Goal: Task Accomplishment & Management: Manage account settings

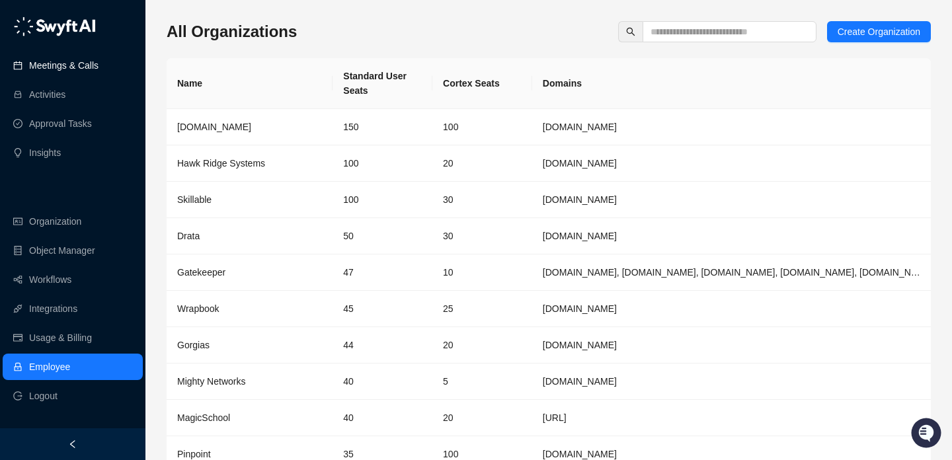
click at [32, 67] on link "Meetings & Calls" at bounding box center [63, 65] width 69 height 26
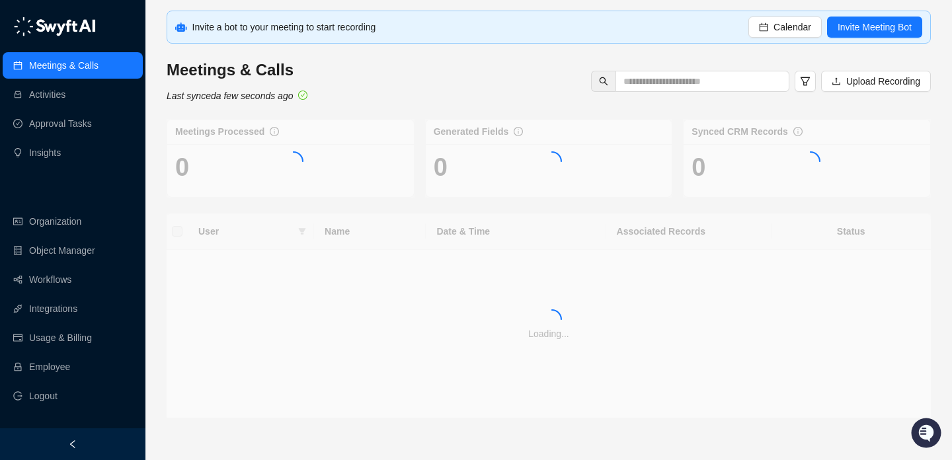
click at [777, 11] on div "Invite a bot to your meeting to start recording Calendar Invite Meeting Bot" at bounding box center [549, 27] width 764 height 33
click at [777, 21] on span "Calendar" at bounding box center [793, 27] width 38 height 15
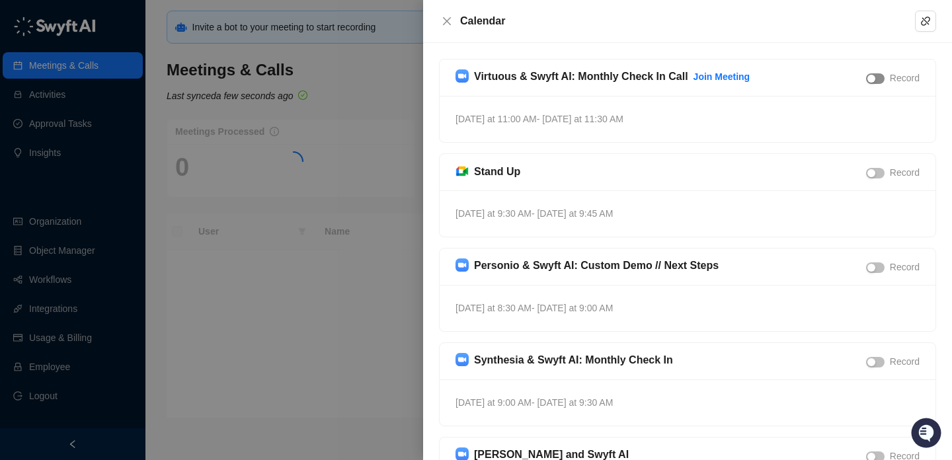
click at [872, 80] on div "button" at bounding box center [872, 79] width 8 height 8
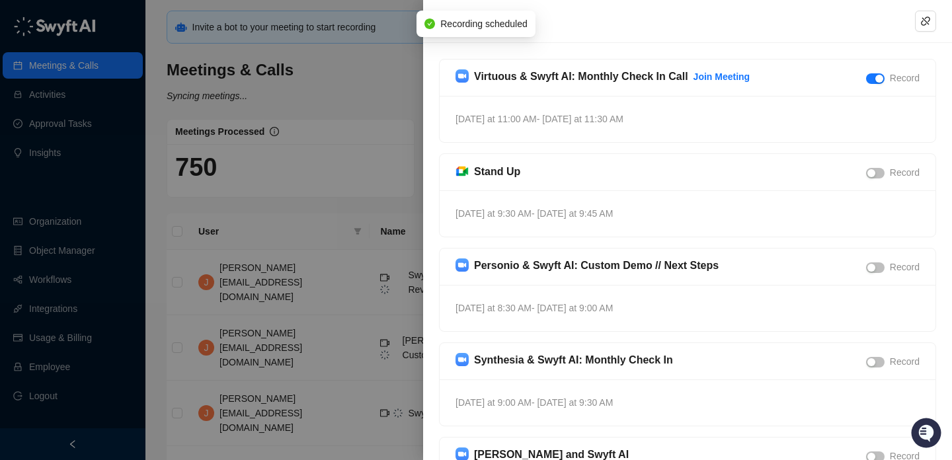
click at [378, 116] on div at bounding box center [476, 230] width 952 height 460
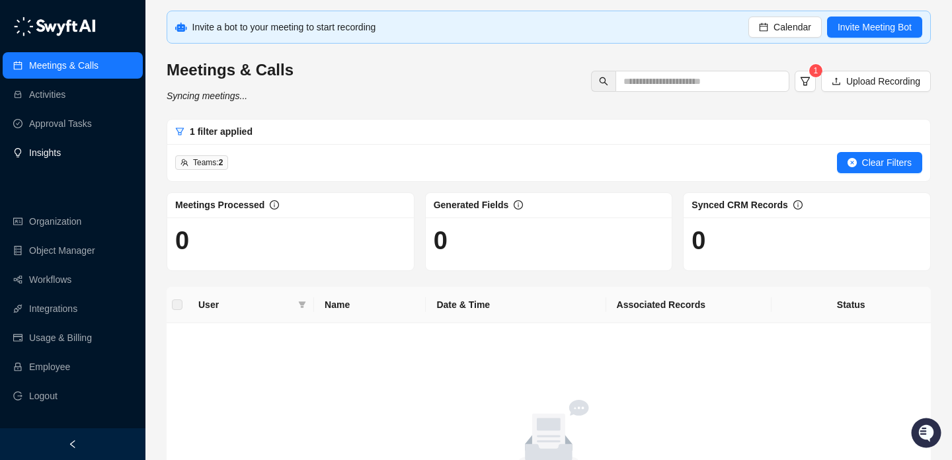
click at [61, 151] on link "Insights" at bounding box center [45, 153] width 32 height 26
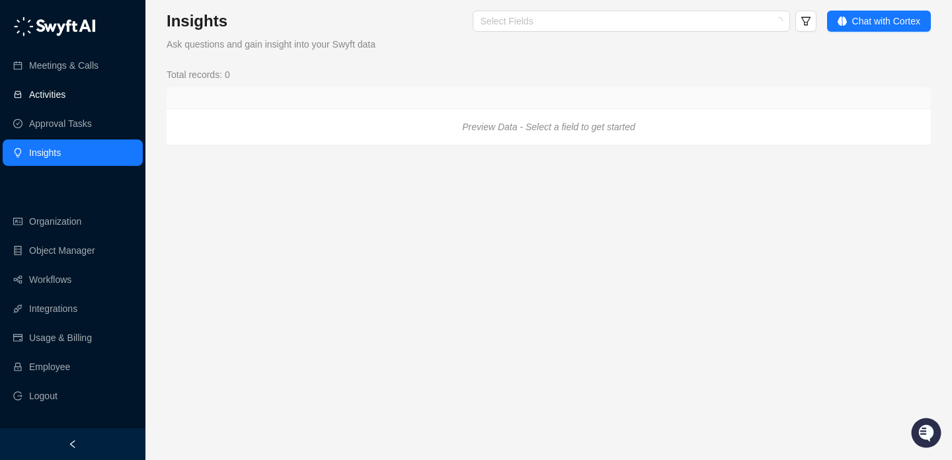
click at [65, 103] on link "Activities" at bounding box center [47, 94] width 36 height 26
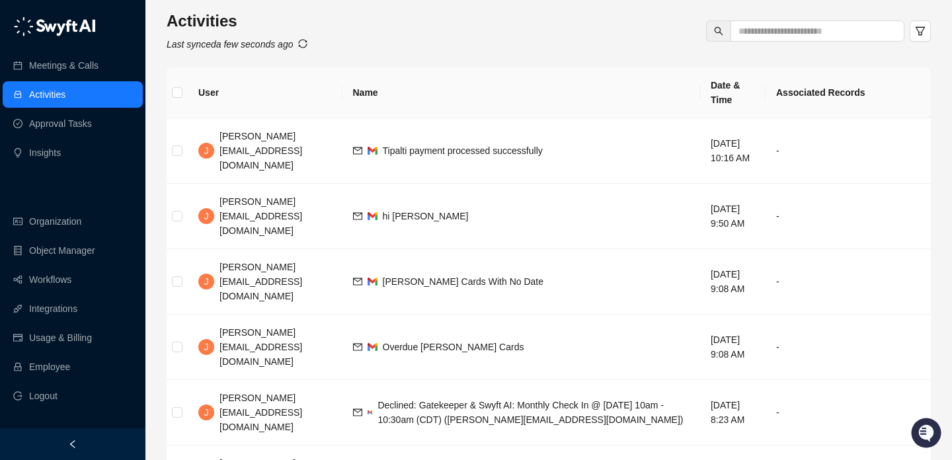
click at [106, 52] on ul "Meetings & Calls Activities Approval Tasks Insights" at bounding box center [72, 109] width 145 height 119
click at [99, 68] on link "Meetings & Calls" at bounding box center [63, 65] width 69 height 26
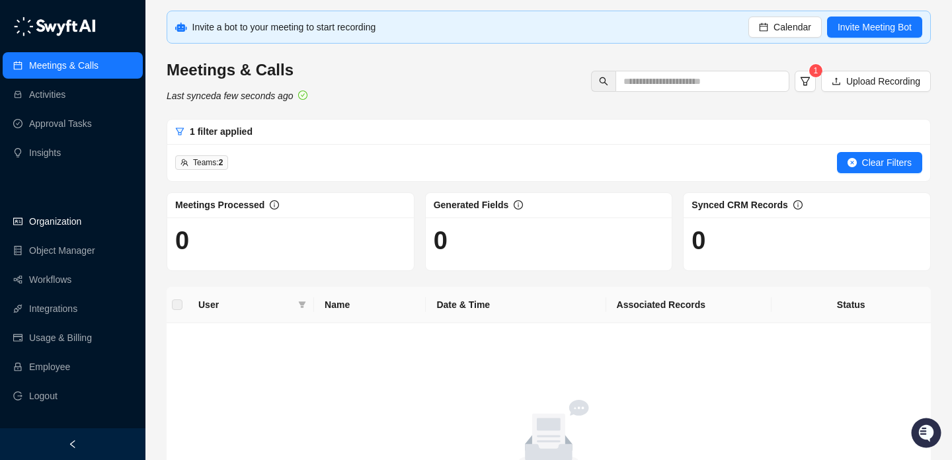
click at [76, 217] on link "Organization" at bounding box center [55, 221] width 52 height 26
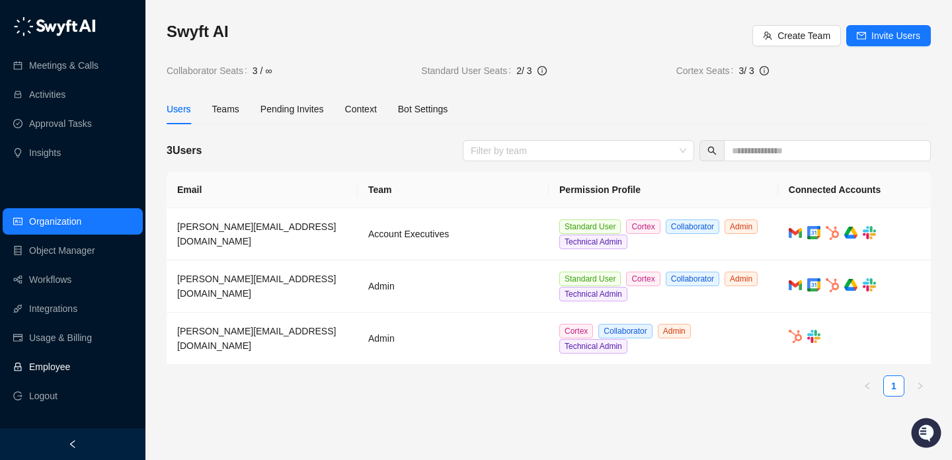
click at [63, 362] on link "Employee" at bounding box center [49, 367] width 41 height 26
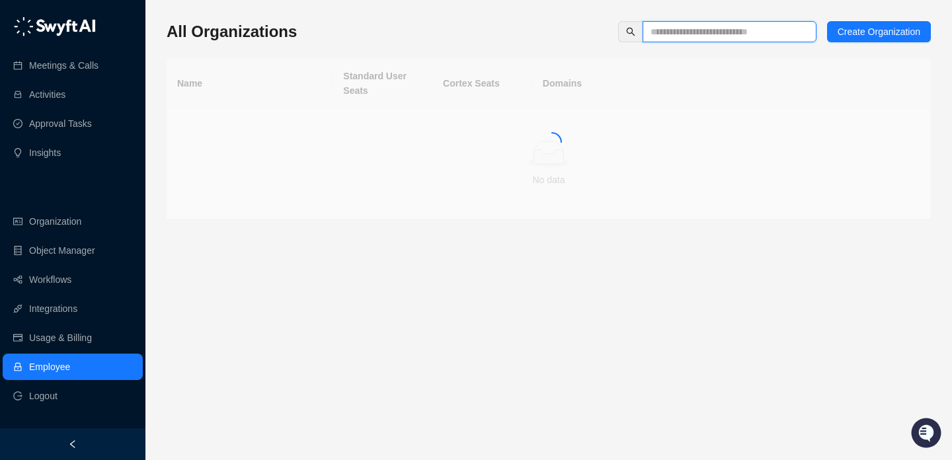
click at [667, 29] on input "text" at bounding box center [724, 31] width 147 height 15
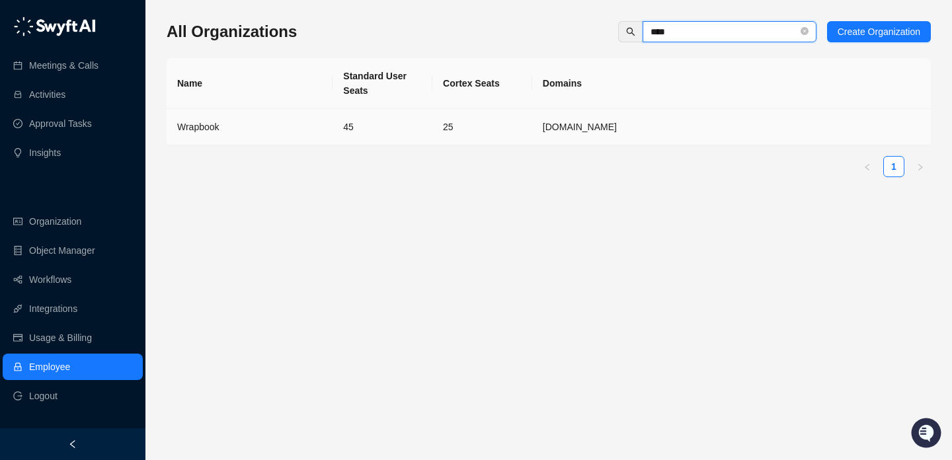
type input "****"
click at [471, 119] on td "25" at bounding box center [483, 127] width 100 height 36
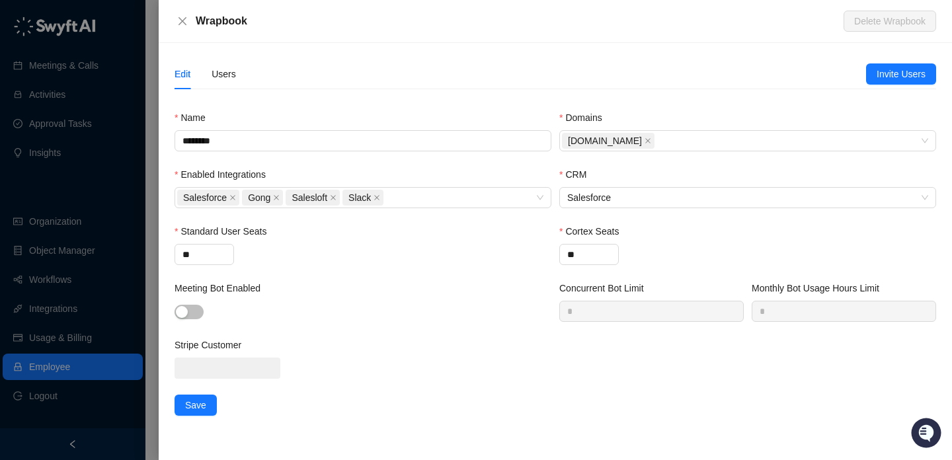
click at [241, 69] on div "Edit Users" at bounding box center [521, 74] width 692 height 30
click at [236, 70] on div "Users" at bounding box center [224, 74] width 24 height 15
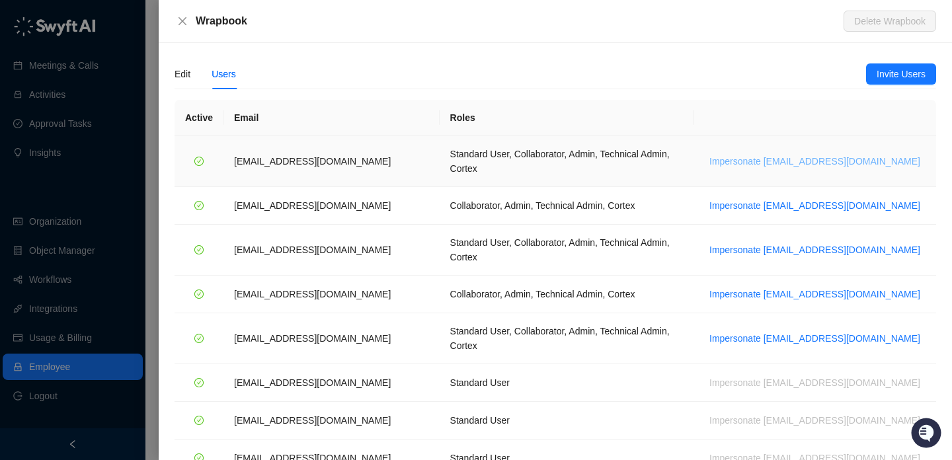
click at [794, 154] on span "Impersonate jdailey@wrapbook.com" at bounding box center [815, 161] width 211 height 15
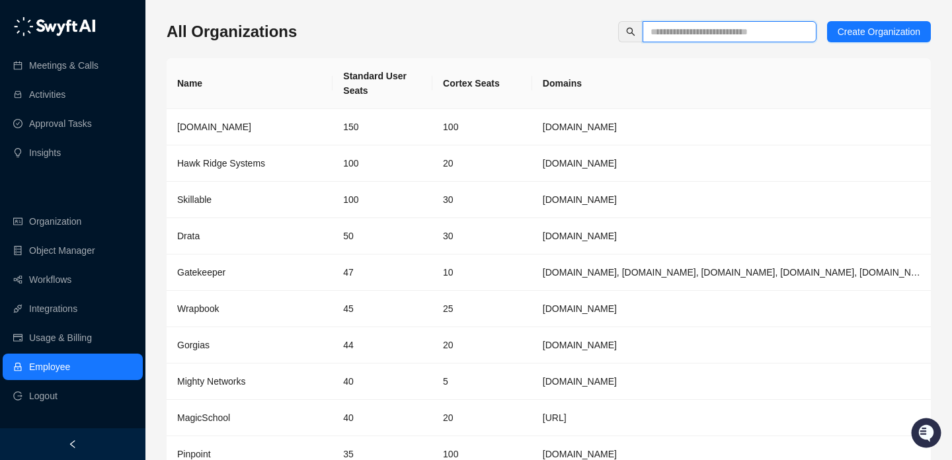
click at [665, 35] on input "text" at bounding box center [724, 31] width 147 height 15
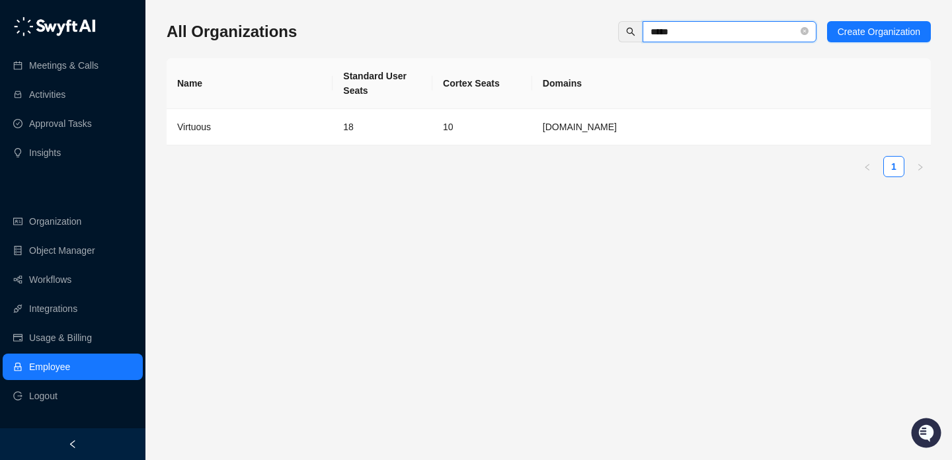
type input "*****"
click at [399, 135] on td "18" at bounding box center [383, 127] width 100 height 36
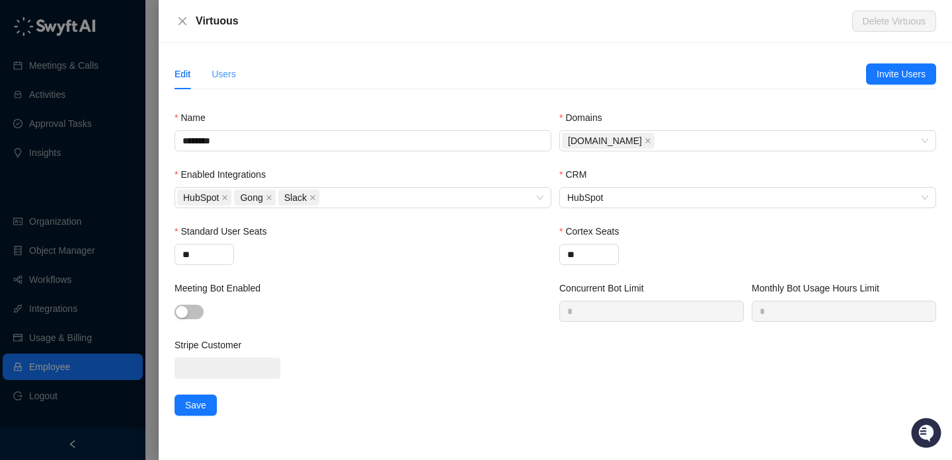
click at [227, 65] on div "Users" at bounding box center [224, 74] width 24 height 30
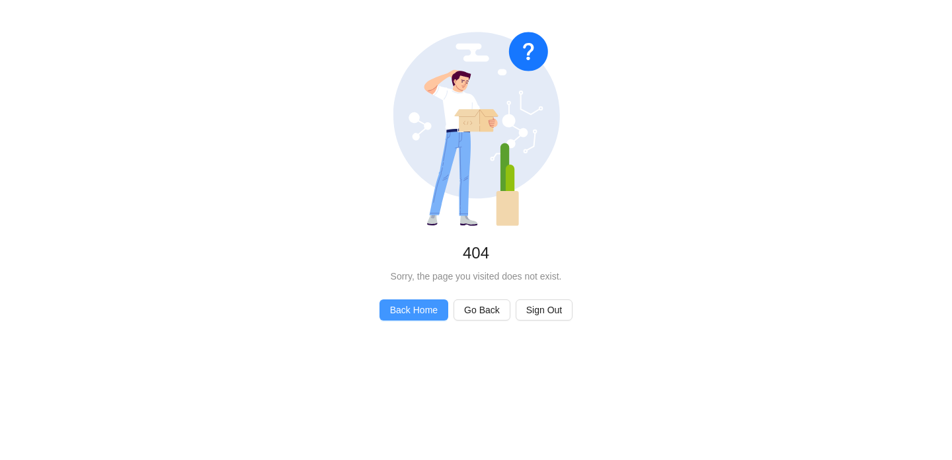
click at [395, 309] on span "Back Home" at bounding box center [414, 310] width 48 height 15
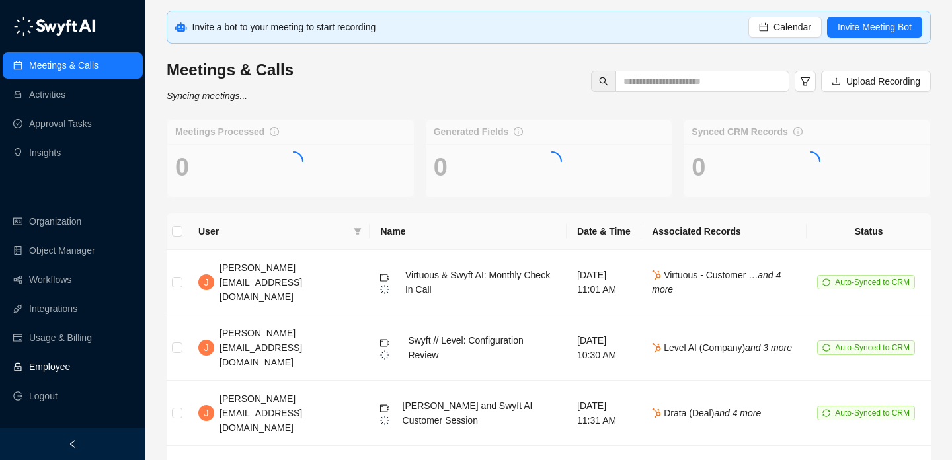
click at [70, 368] on link "Employee" at bounding box center [49, 367] width 41 height 26
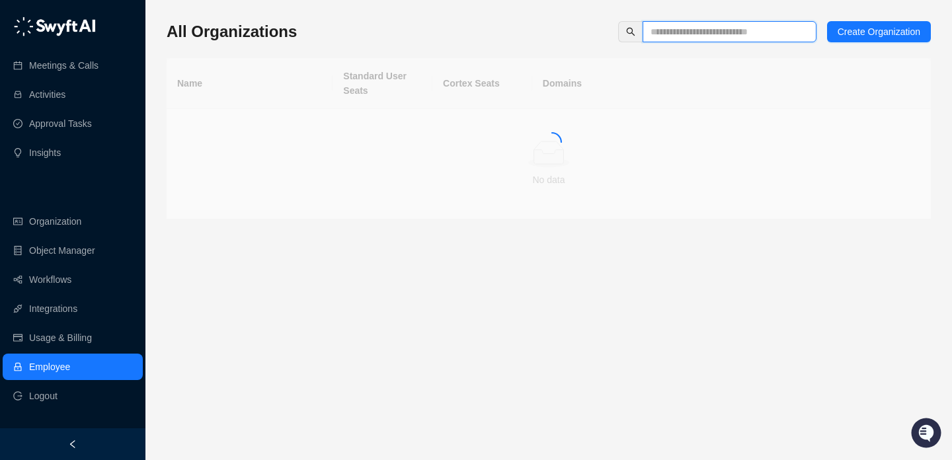
click at [681, 34] on input "text" at bounding box center [724, 31] width 147 height 15
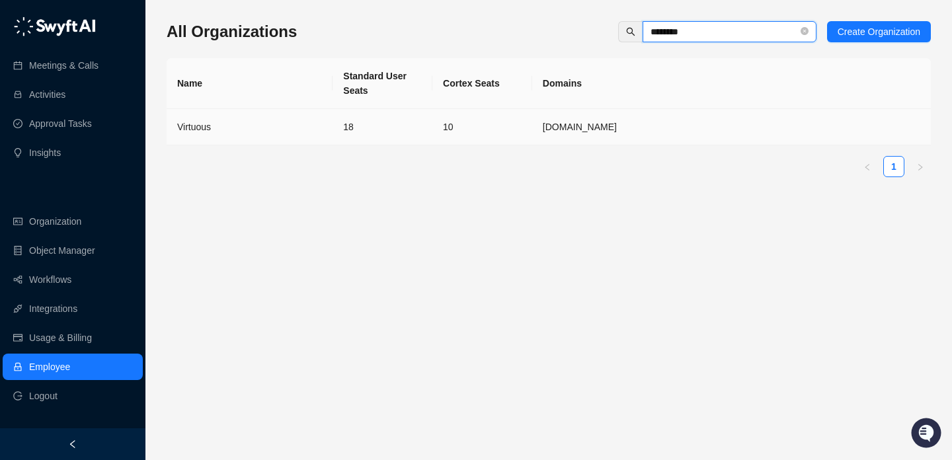
type input "********"
click at [468, 120] on td "10" at bounding box center [483, 127] width 100 height 36
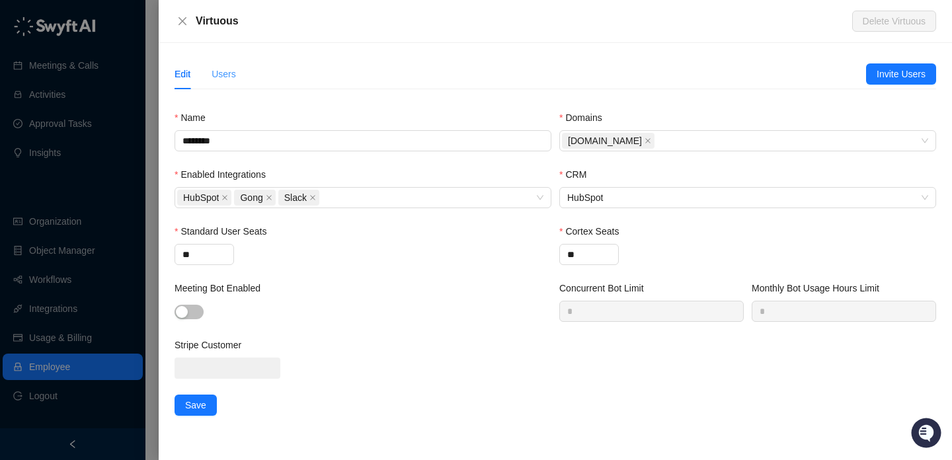
click at [229, 81] on div "Users" at bounding box center [224, 74] width 24 height 30
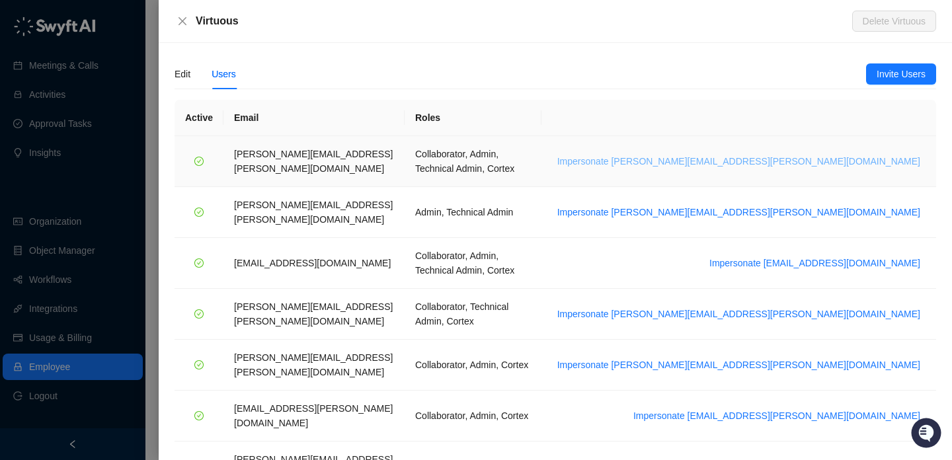
click at [871, 160] on span "Impersonate emily.beck@virtuous.org" at bounding box center [738, 161] width 363 height 15
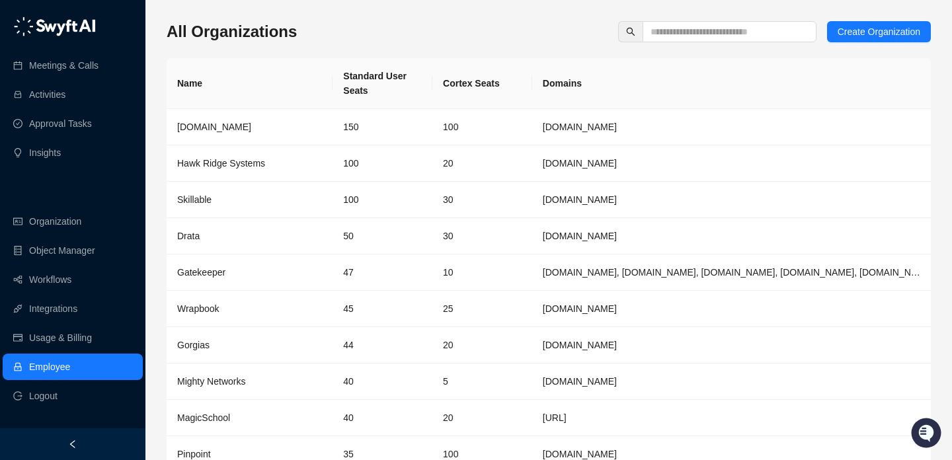
click at [466, 15] on div "All Organizations Create Organization Name Standard User Seats Cortex Seats Dom…" at bounding box center [549, 263] width 764 height 505
click at [700, 36] on input "text" at bounding box center [724, 31] width 147 height 15
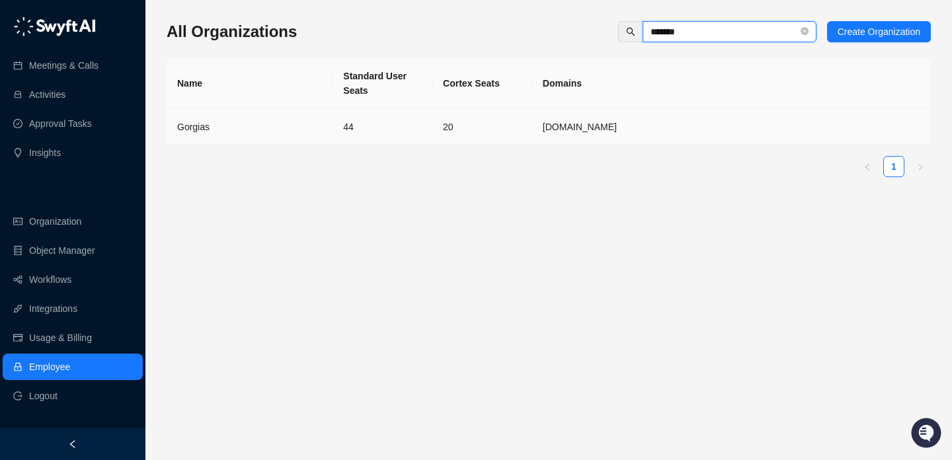
type input "*******"
click at [364, 128] on td "44" at bounding box center [383, 127] width 100 height 36
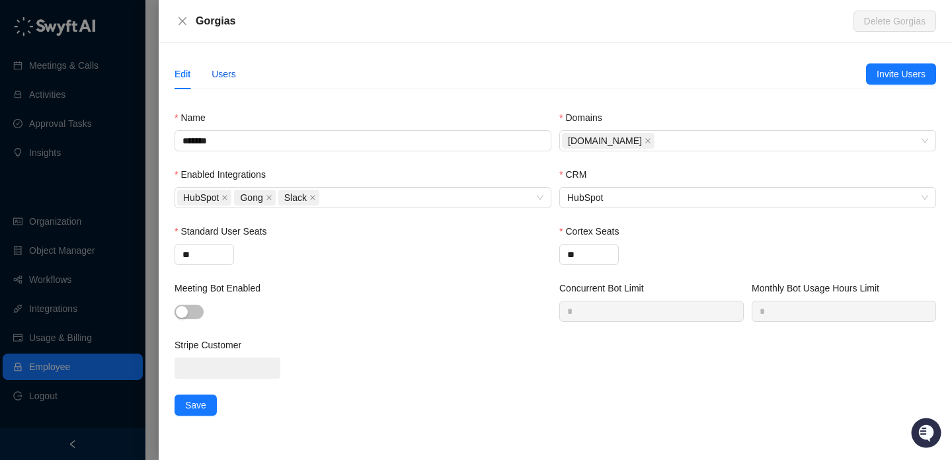
click at [235, 71] on div "Users" at bounding box center [224, 74] width 24 height 15
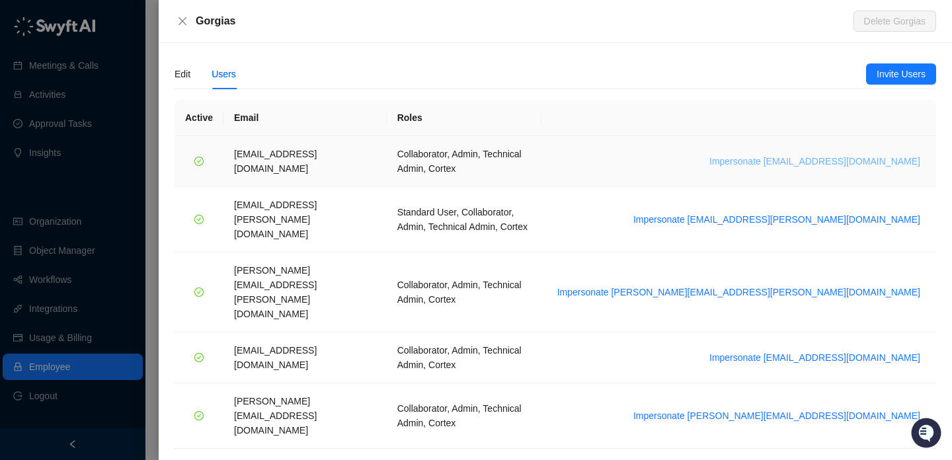
click at [824, 154] on span "Impersonate arash.akhiani@gorgias.com" at bounding box center [815, 161] width 211 height 15
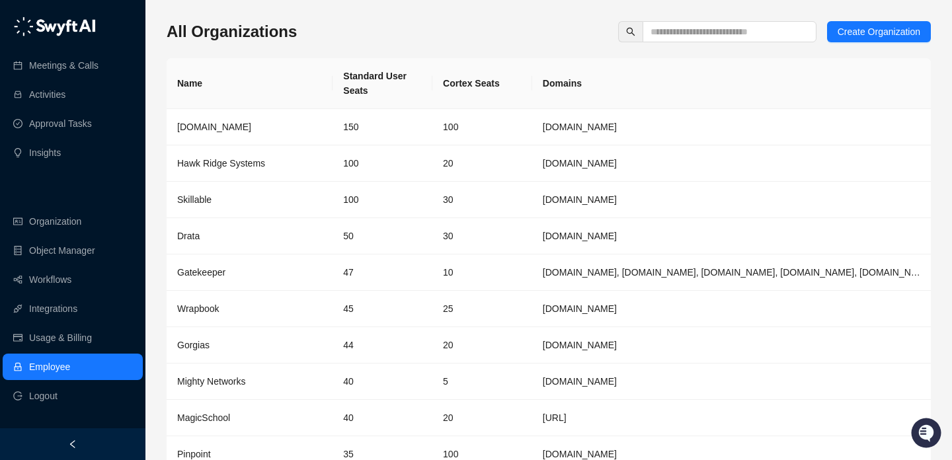
click at [669, 48] on div "All Organizations Create Organization Name Standard User Seats Cortex Seats Dom…" at bounding box center [549, 268] width 764 height 494
click at [679, 32] on input "text" at bounding box center [724, 31] width 147 height 15
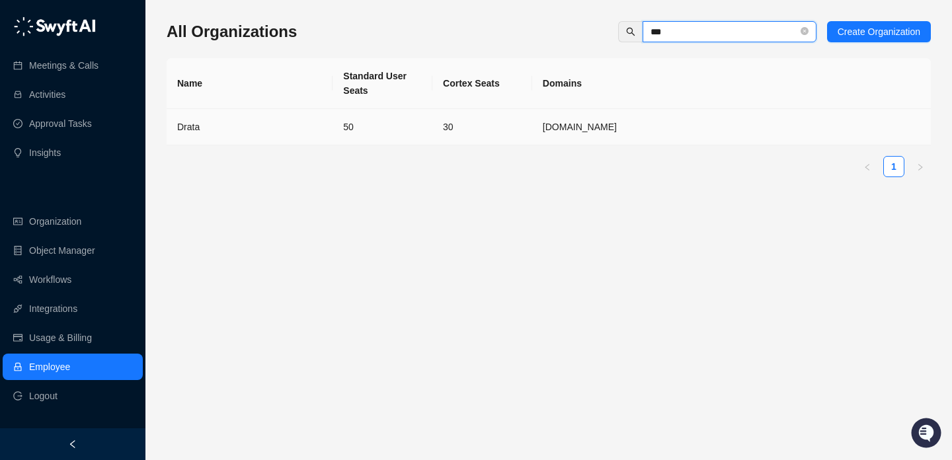
type input "***"
click at [265, 118] on td "Drata" at bounding box center [250, 127] width 166 height 36
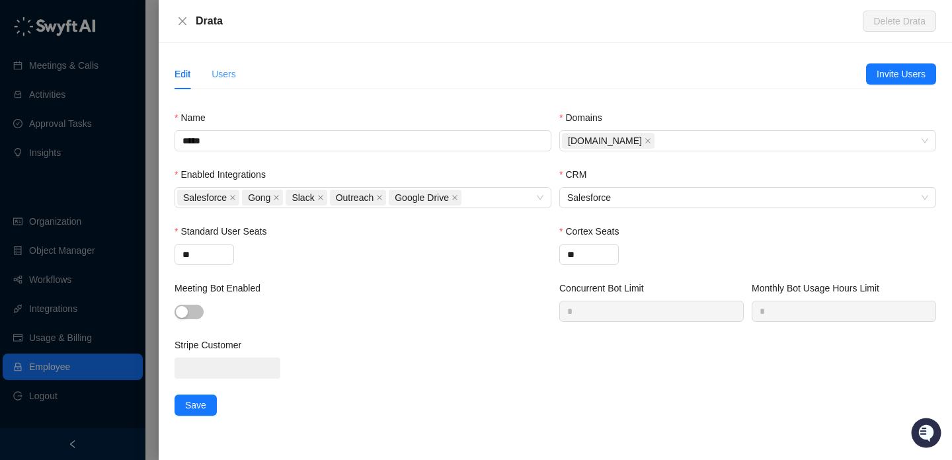
click at [226, 85] on div "Users" at bounding box center [224, 74] width 24 height 30
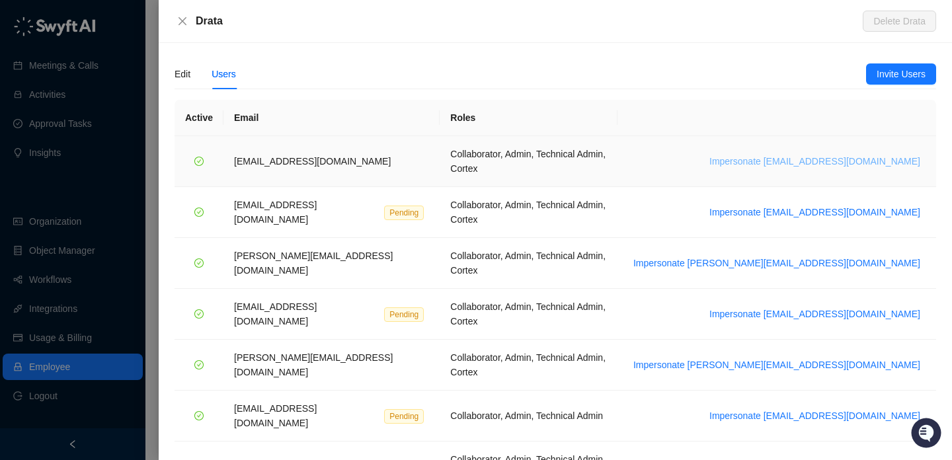
click at [785, 158] on span "Impersonate bradchrisakis@drata.com" at bounding box center [815, 161] width 211 height 15
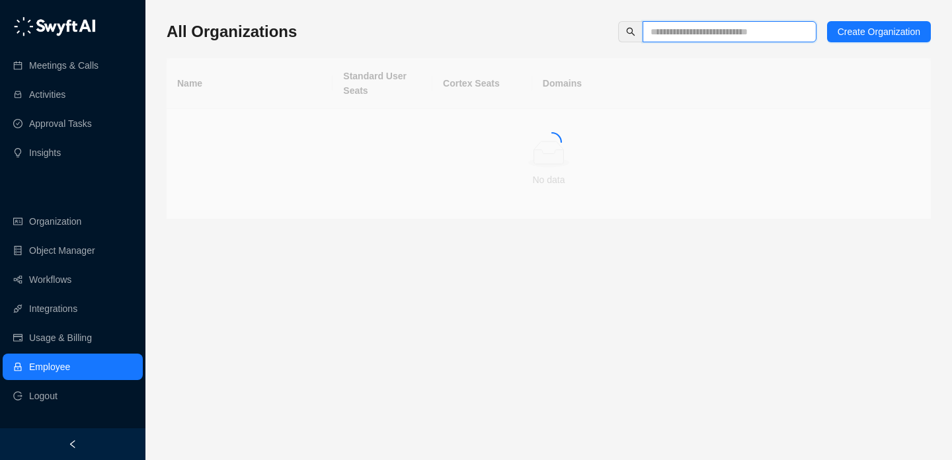
click at [678, 26] on input "text" at bounding box center [724, 31] width 147 height 15
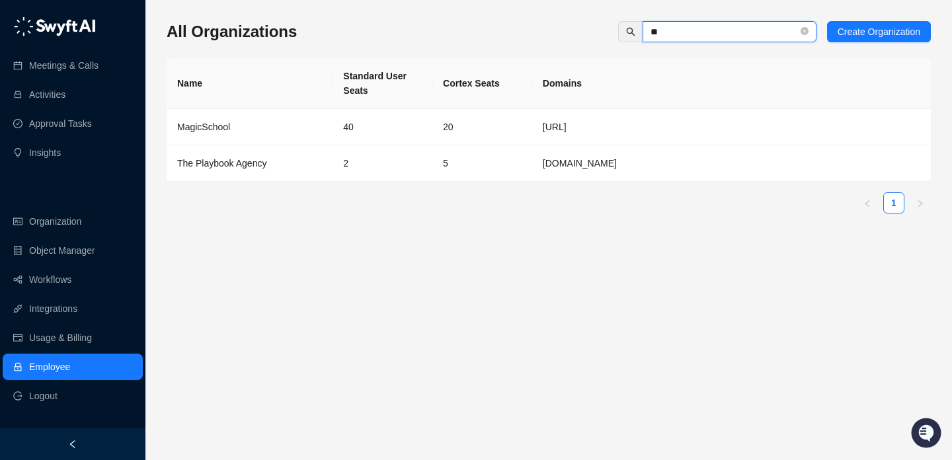
type input "*"
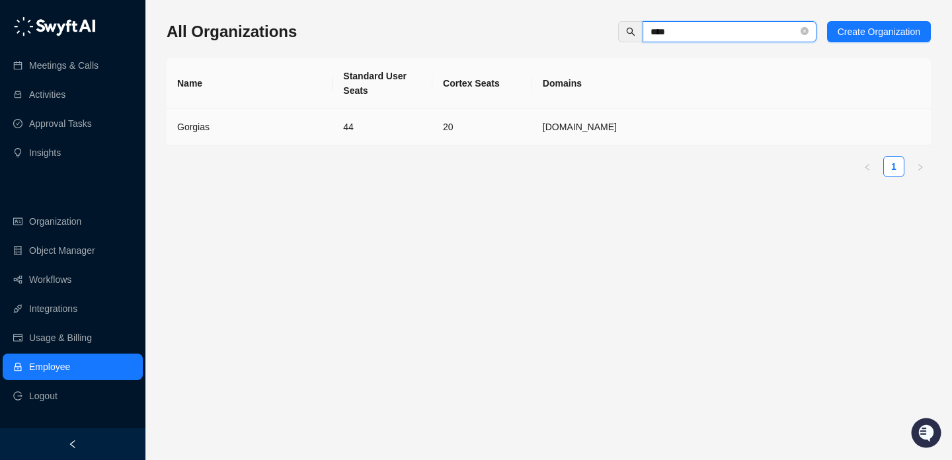
type input "****"
click at [384, 140] on td "44" at bounding box center [383, 127] width 100 height 36
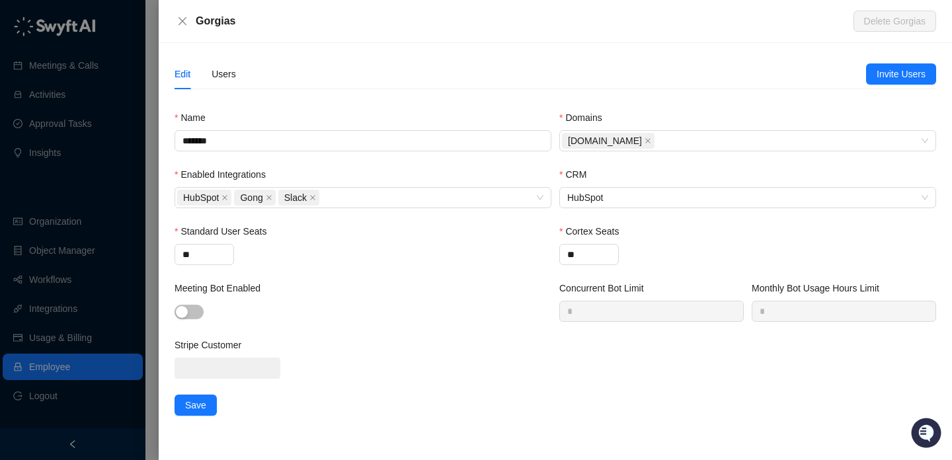
click at [233, 62] on div "Users" at bounding box center [224, 74] width 24 height 30
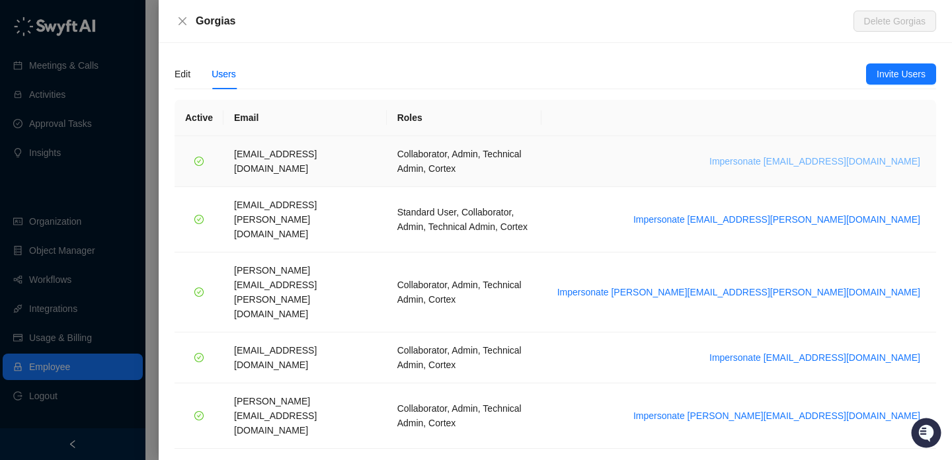
click at [765, 154] on span "Impersonate arash.akhiani@gorgias.com" at bounding box center [815, 161] width 211 height 15
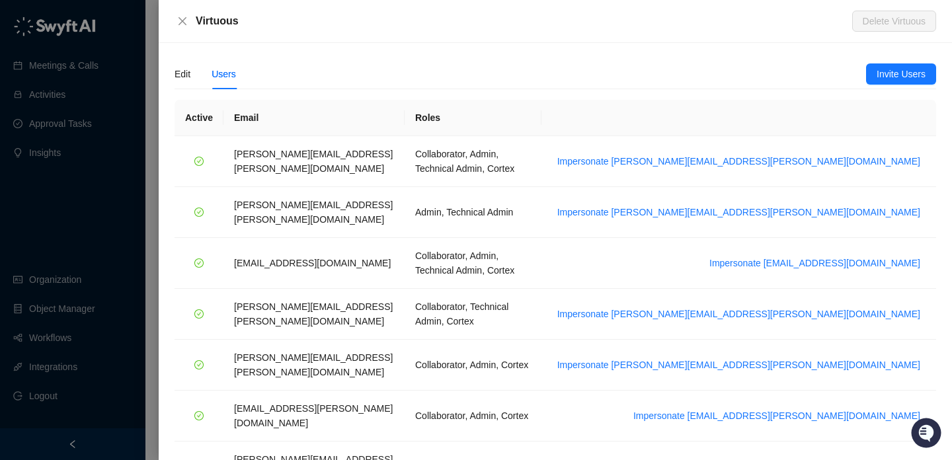
click at [91, 145] on div at bounding box center [476, 230] width 952 height 460
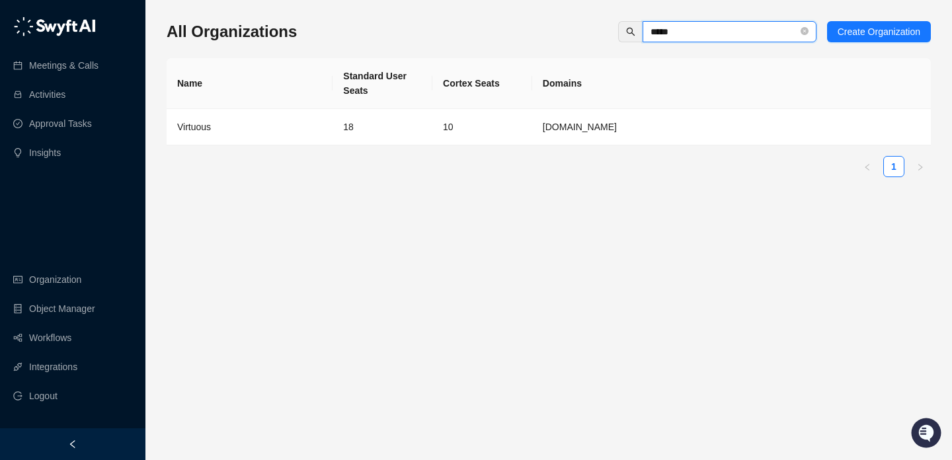
click at [675, 30] on input "*****" at bounding box center [724, 31] width 147 height 15
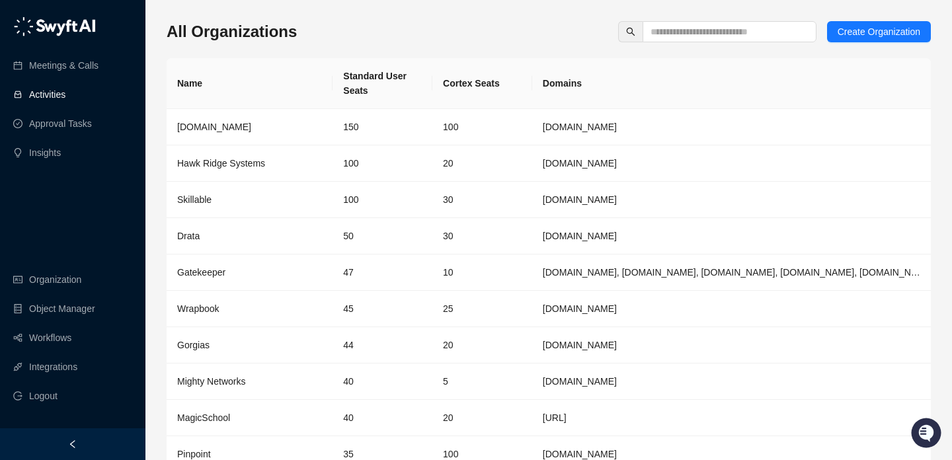
click at [60, 63] on link "Meetings & Calls" at bounding box center [63, 65] width 69 height 26
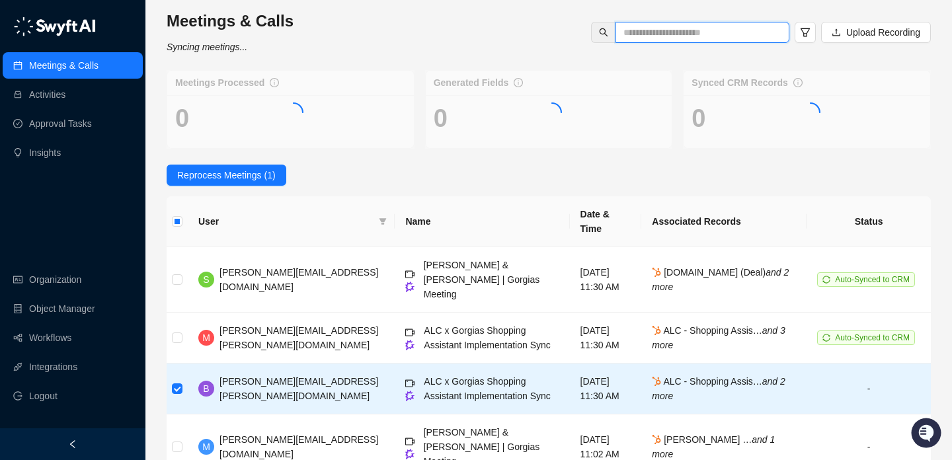
click at [753, 37] on input "text" at bounding box center [697, 32] width 147 height 15
